Goal: Transaction & Acquisition: Book appointment/travel/reservation

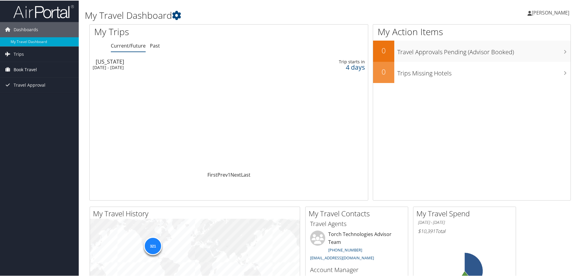
click at [15, 69] on span "Book Travel" at bounding box center [25, 68] width 23 height 15
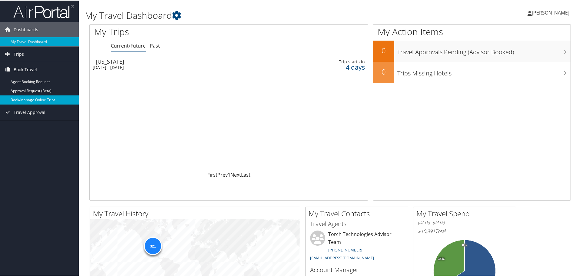
click at [28, 103] on link "Book/Manage Online Trips" at bounding box center [39, 99] width 79 height 9
